Goal: Task Accomplishment & Management: Manage account settings

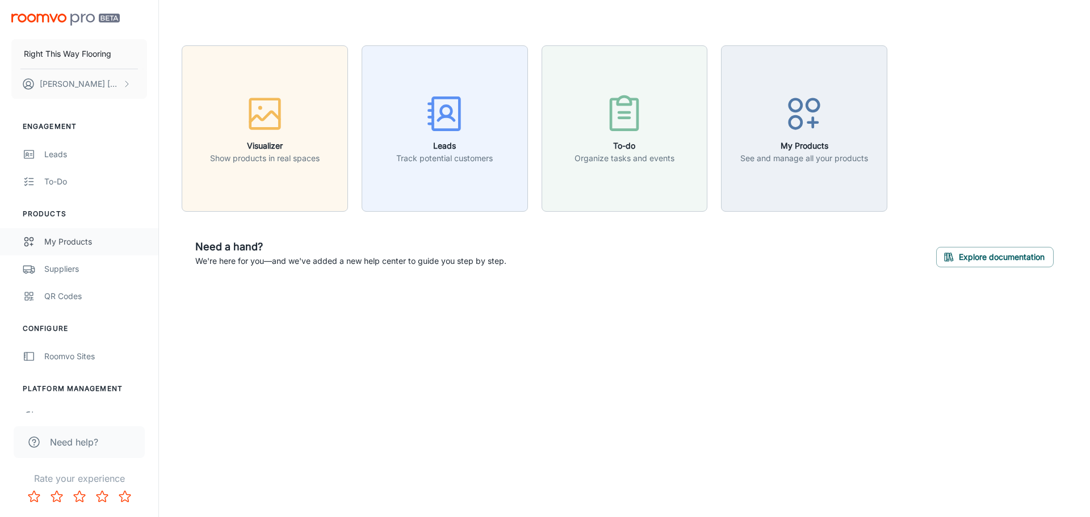
click at [72, 240] on div "My Products" at bounding box center [95, 242] width 103 height 12
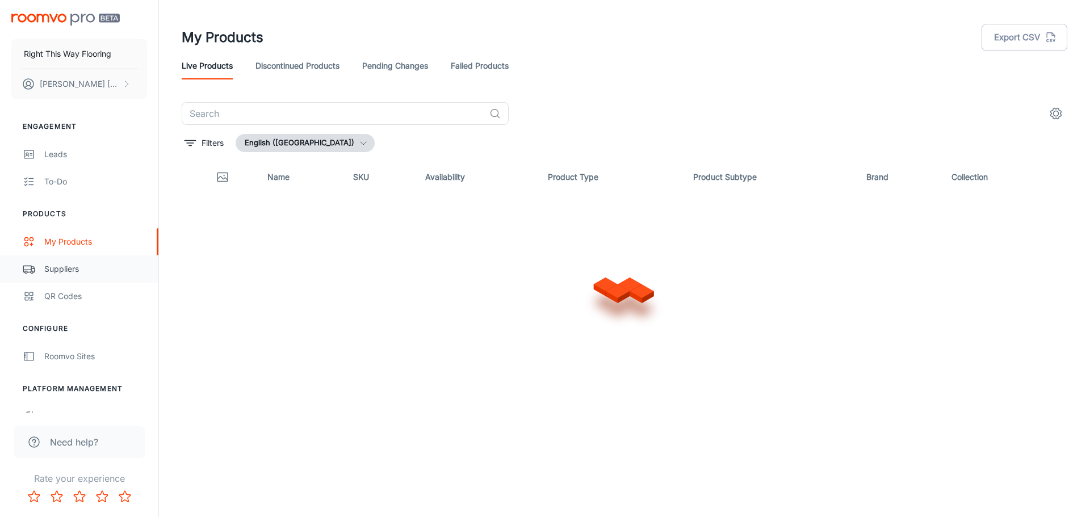
click at [61, 276] on link "Suppliers" at bounding box center [79, 268] width 158 height 27
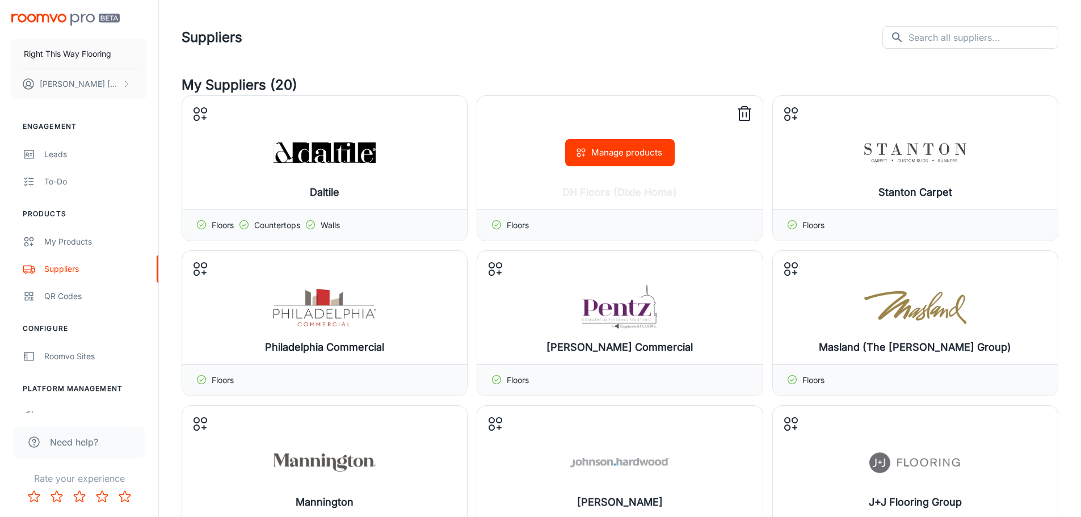
scroll to position [114, 0]
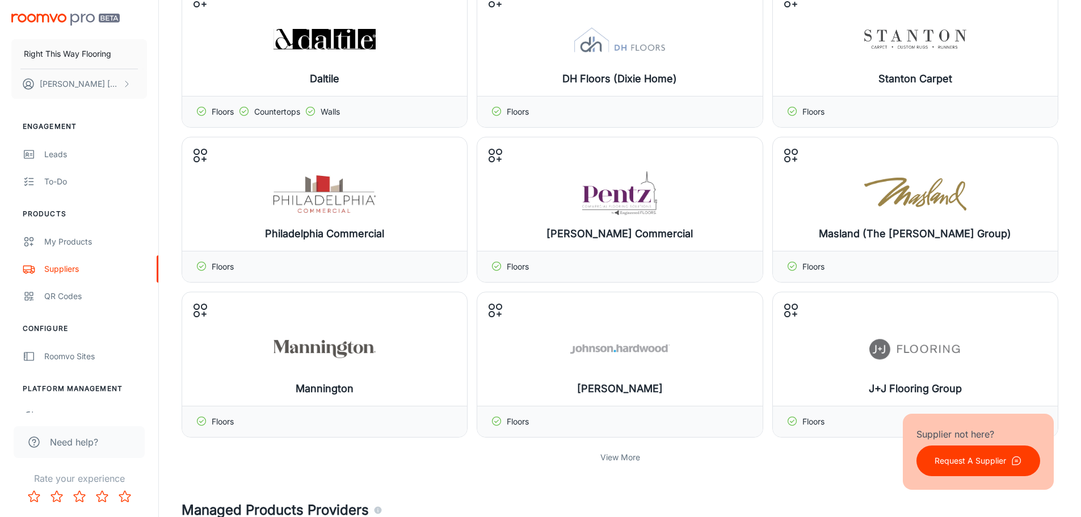
click at [625, 459] on p "View More" at bounding box center [621, 457] width 40 height 12
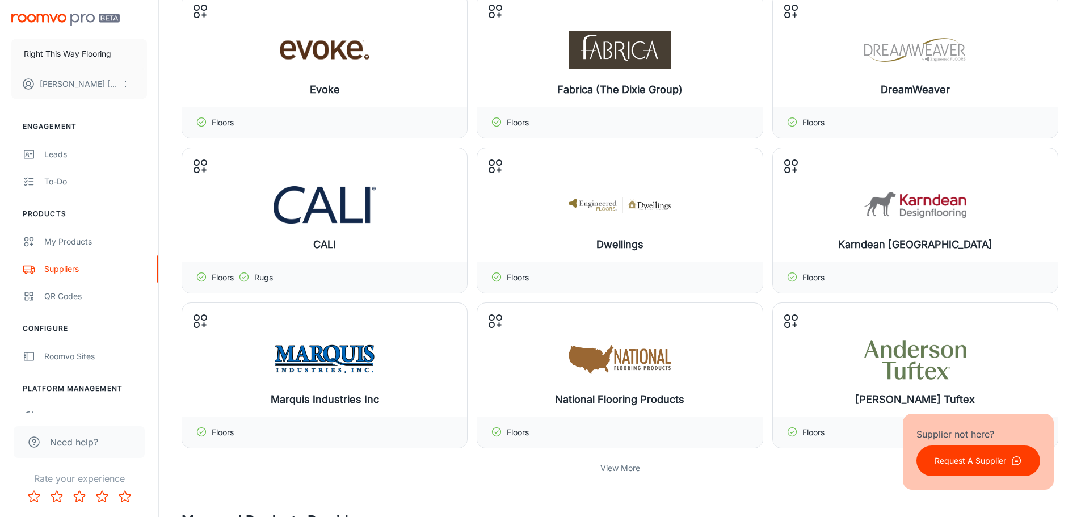
scroll to position [681, 0]
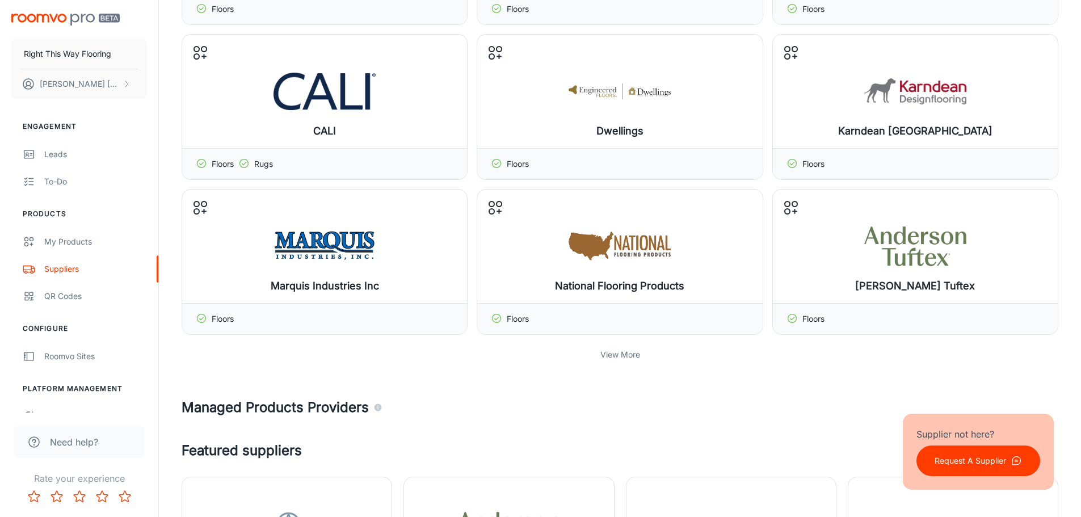
click at [634, 354] on p "View More" at bounding box center [621, 355] width 40 height 12
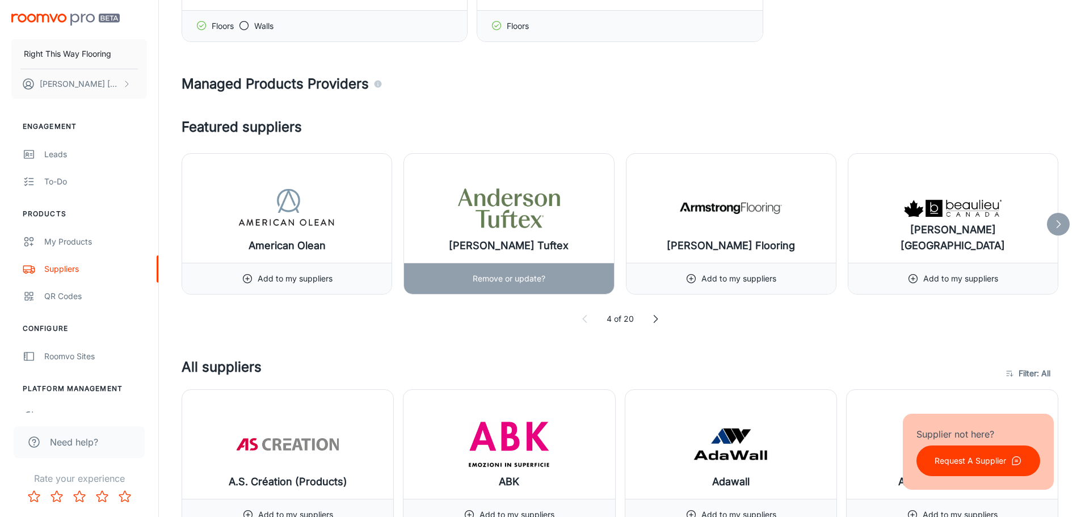
scroll to position [1135, 0]
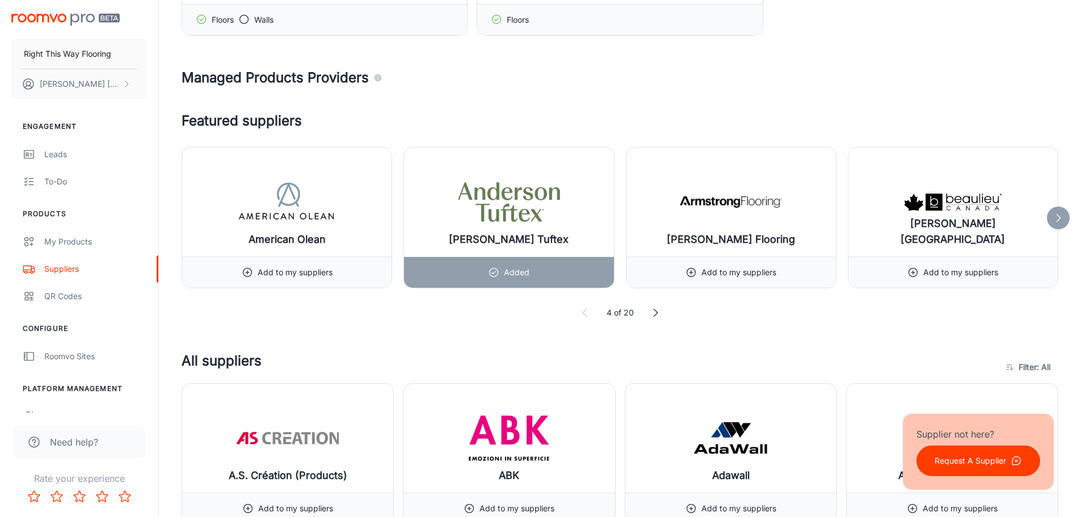
click at [655, 314] on icon at bounding box center [655, 312] width 11 height 11
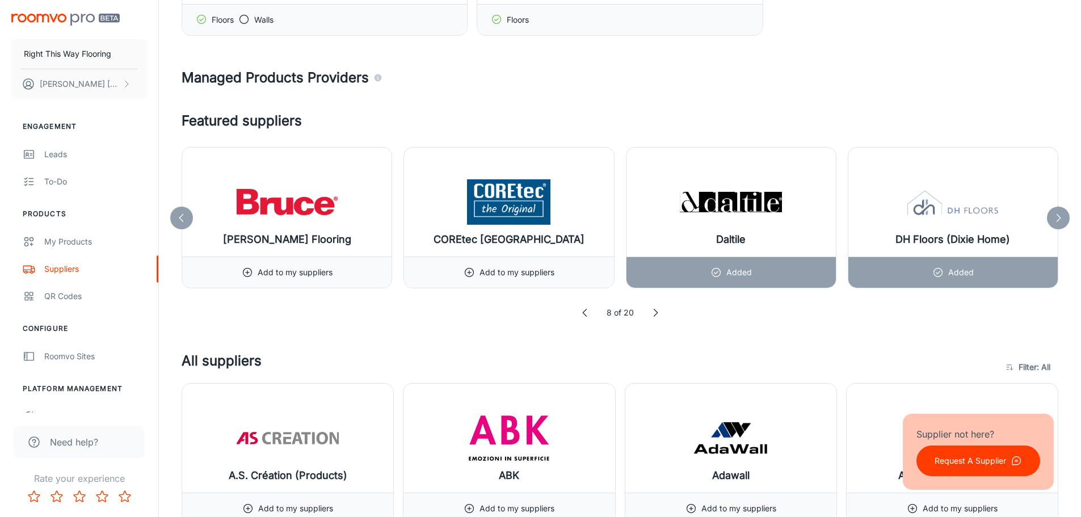
click at [653, 316] on icon at bounding box center [655, 312] width 11 height 11
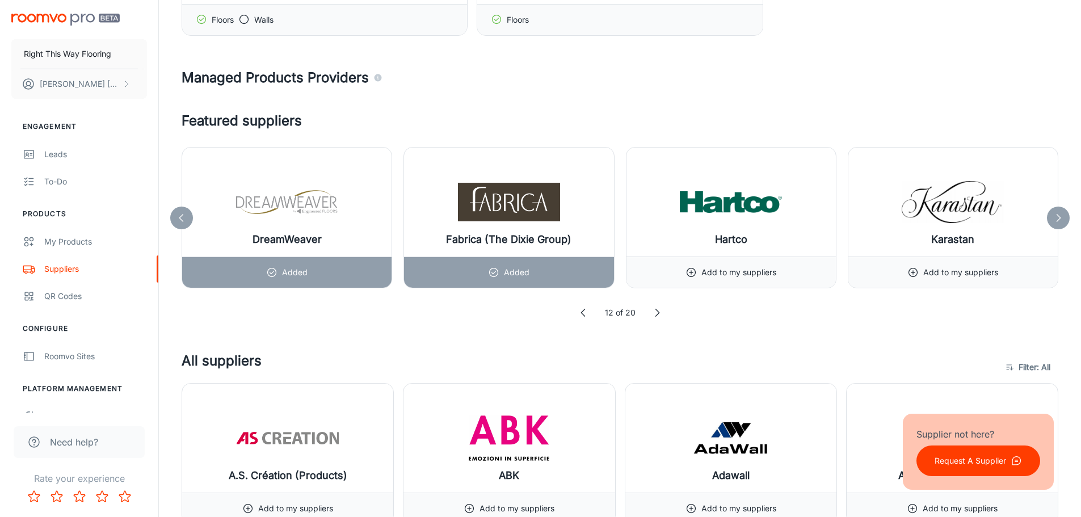
click at [658, 314] on icon at bounding box center [657, 312] width 11 height 11
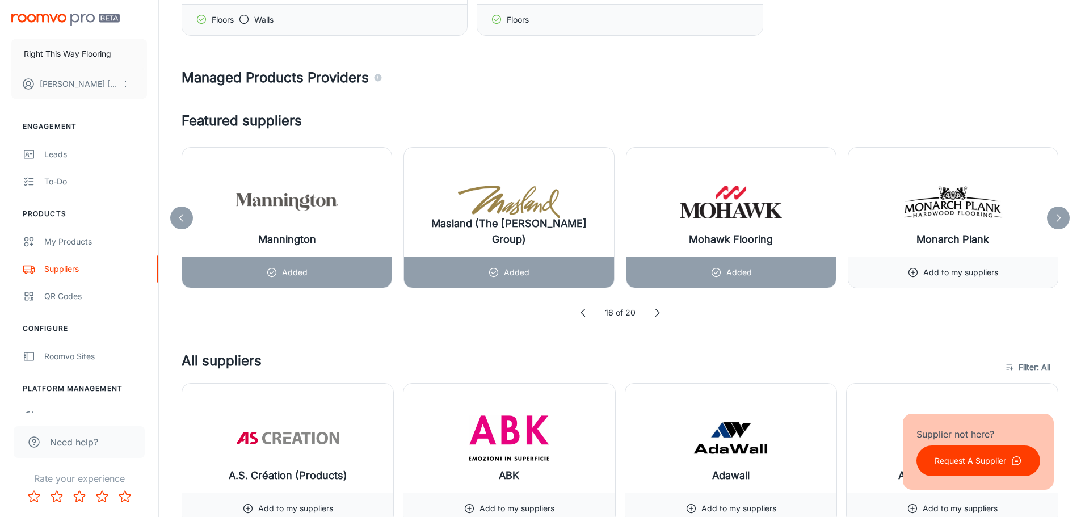
click at [658, 314] on icon at bounding box center [657, 312] width 11 height 11
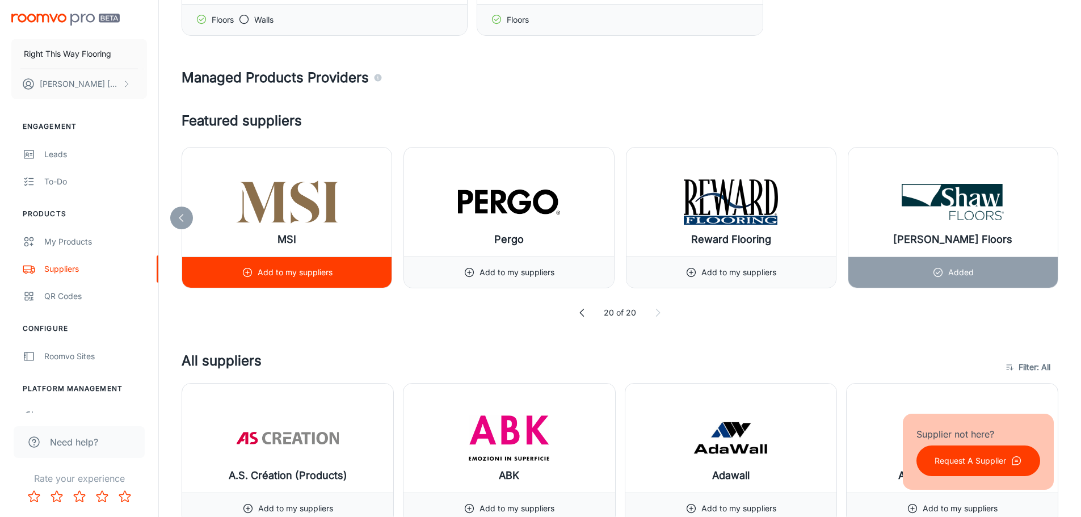
click at [321, 276] on p "Add to my suppliers" at bounding box center [295, 272] width 75 height 12
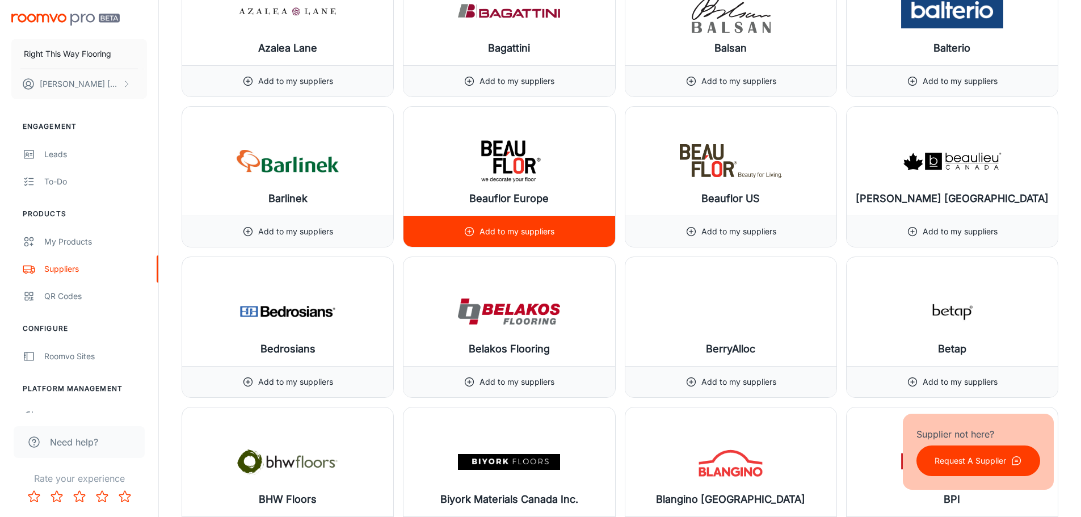
scroll to position [2782, 0]
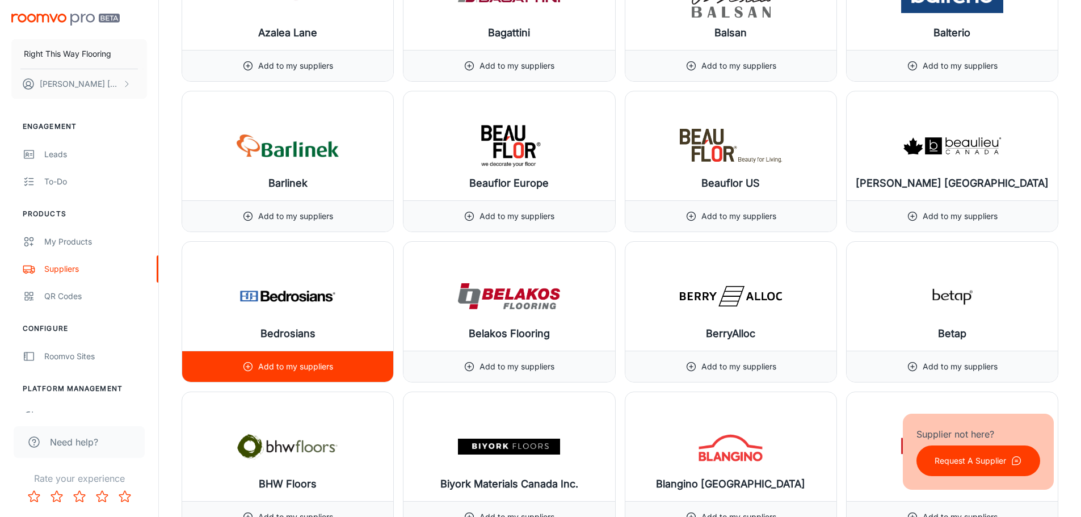
click at [307, 360] on div "Add to my suppliers" at bounding box center [287, 366] width 91 height 31
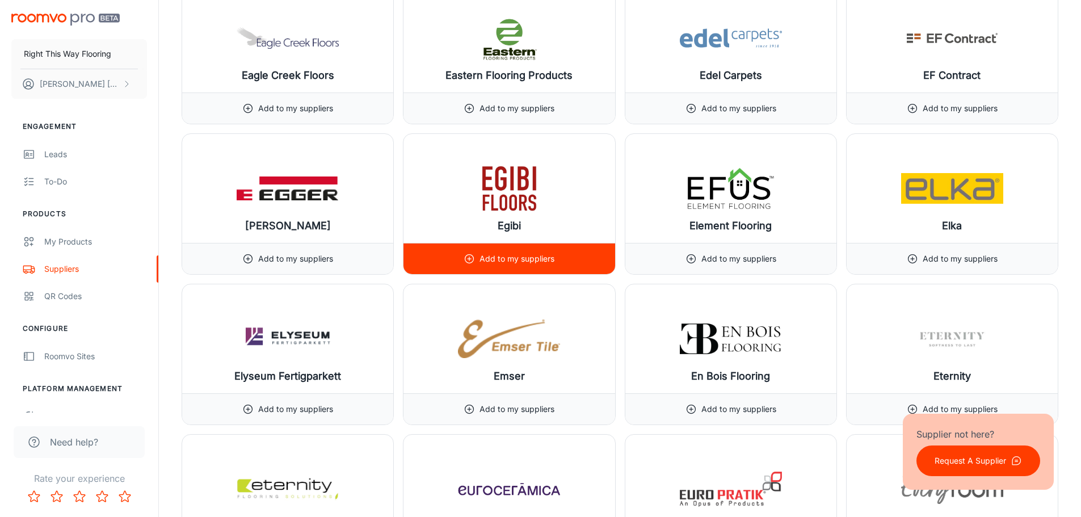
scroll to position [5620, 0]
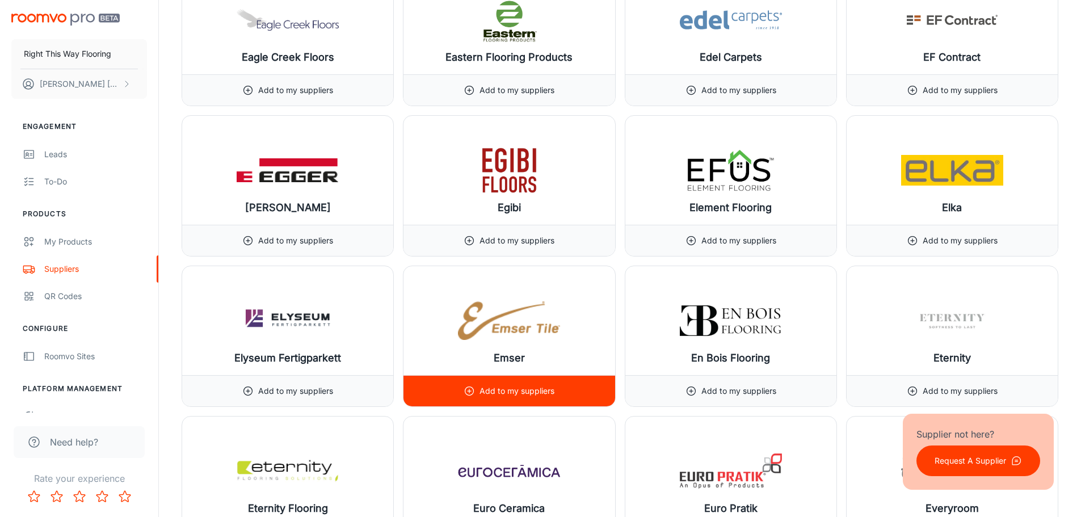
click at [535, 395] on p "Add to my suppliers" at bounding box center [517, 391] width 75 height 12
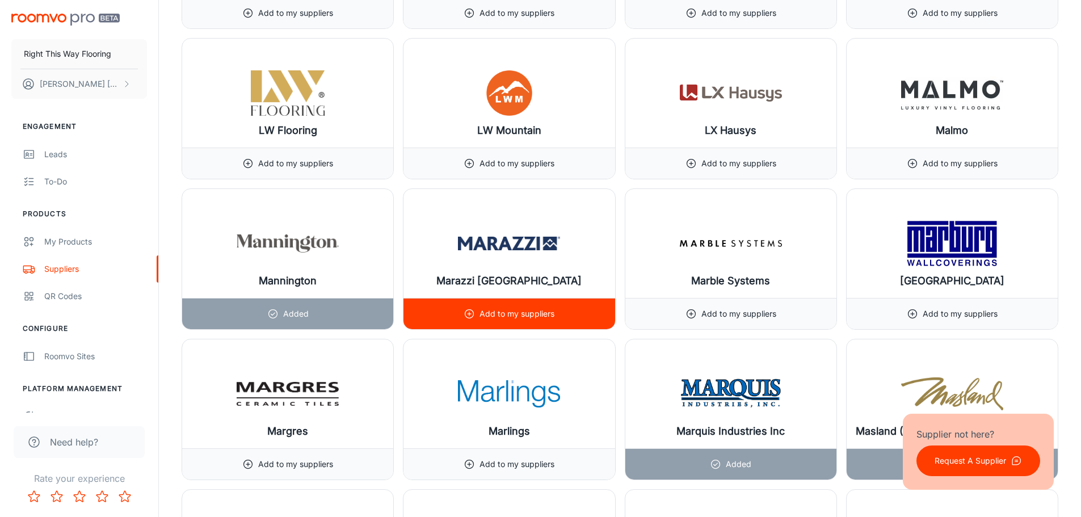
scroll to position [9650, 0]
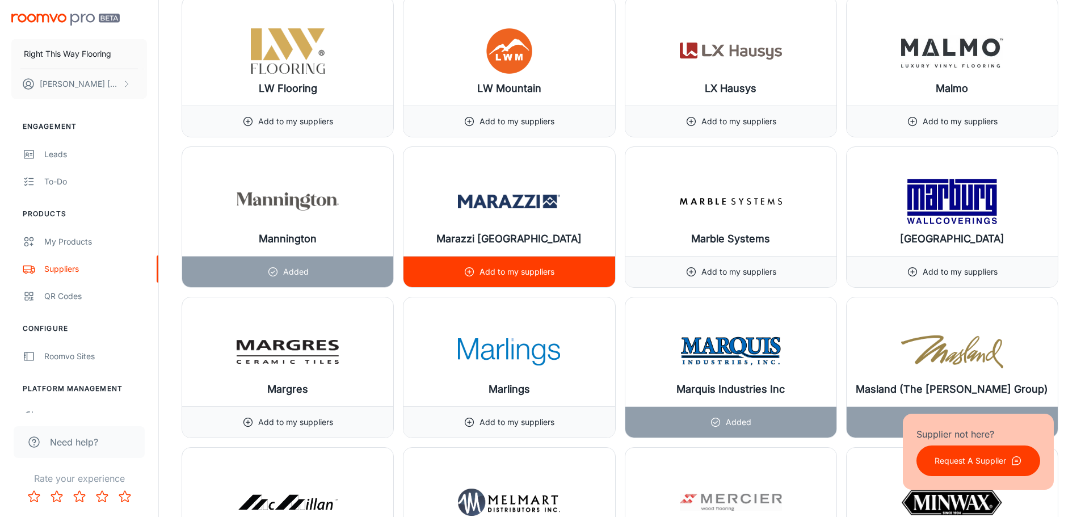
click at [545, 270] on p "Add to my suppliers" at bounding box center [517, 272] width 75 height 12
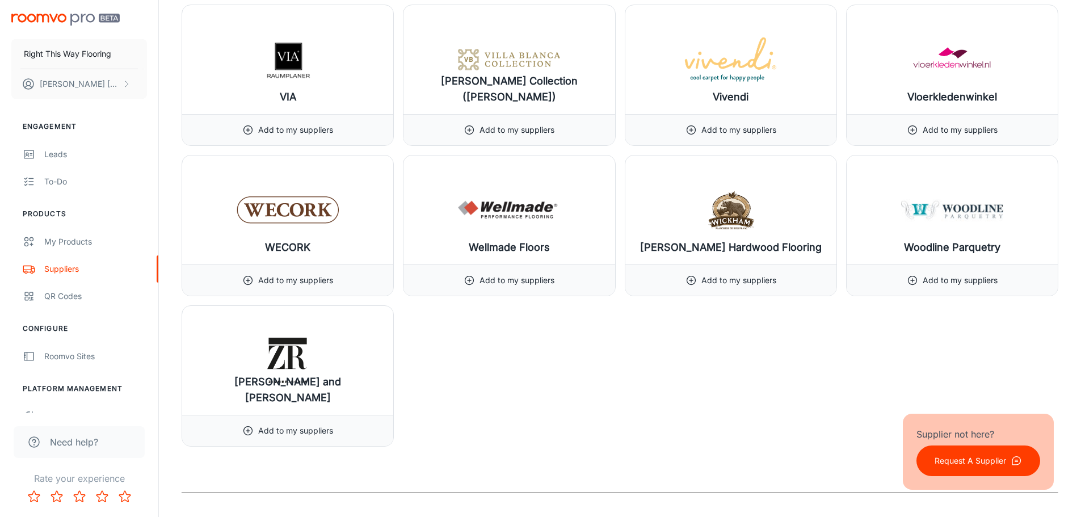
scroll to position [14362, 0]
